Goal: Information Seeking & Learning: Find specific fact

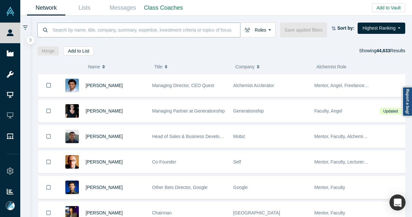
click at [151, 33] on input at bounding box center [146, 29] width 188 height 15
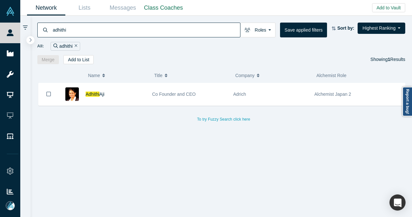
type input "adhithi"
